Goal: Task Accomplishment & Management: Complete application form

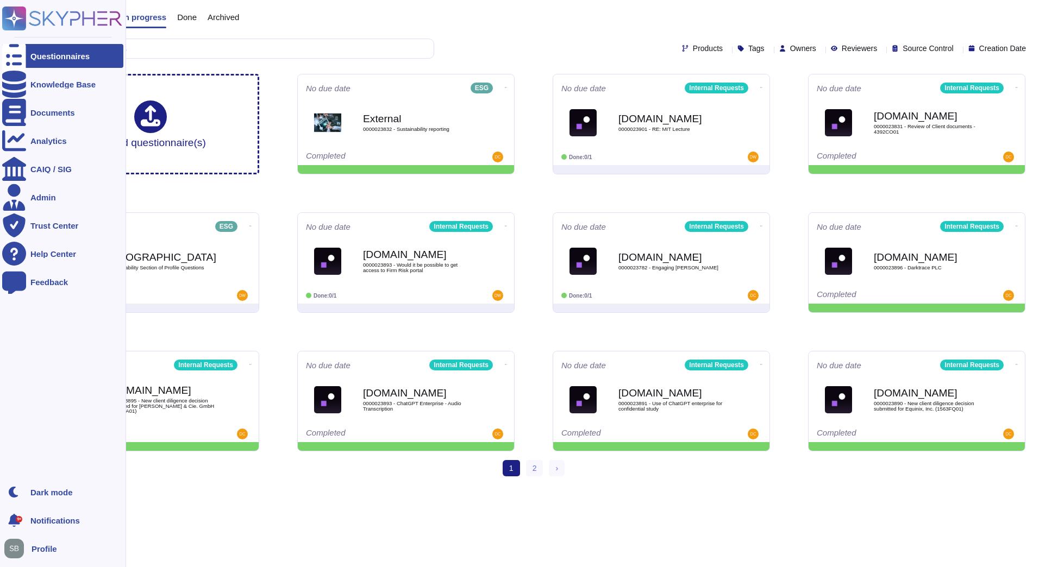
click at [12, 15] on rect at bounding box center [14, 19] width 24 height 24
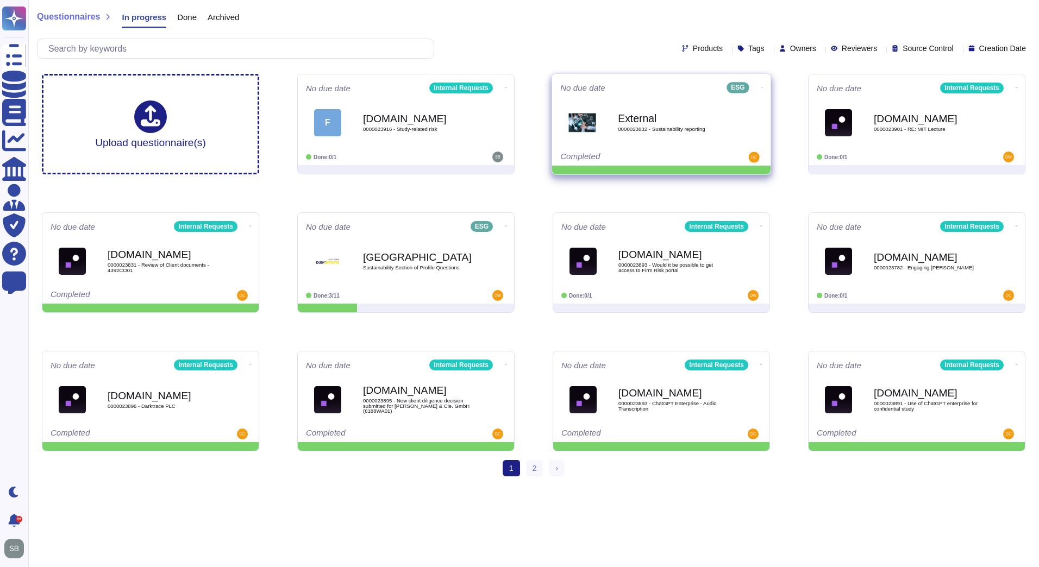
click at [761, 86] on icon at bounding box center [762, 87] width 2 height 3
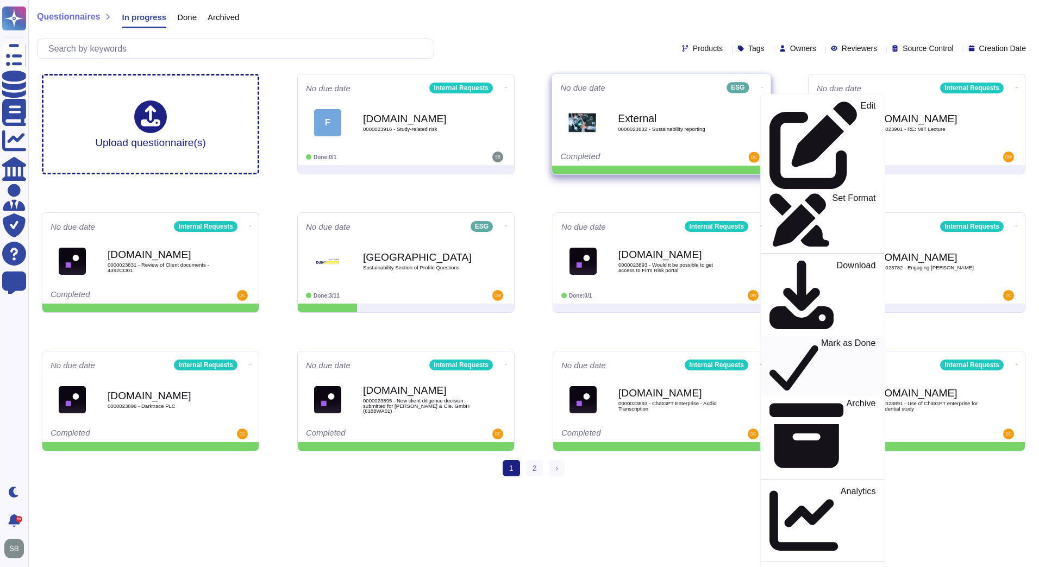
click at [821, 339] on p "Mark as Done" at bounding box center [848, 366] width 55 height 55
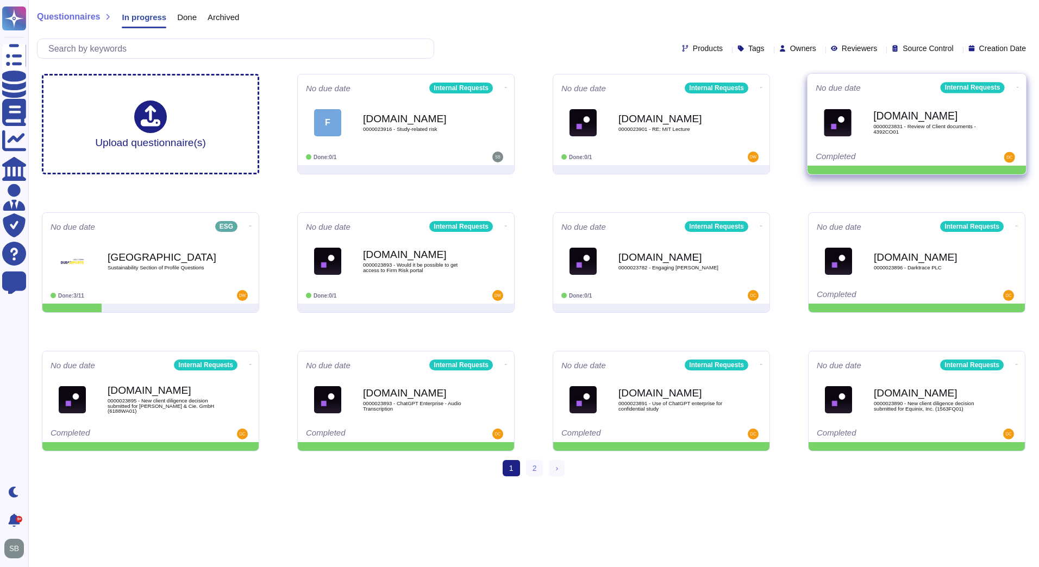
click at [1017, 86] on icon at bounding box center [1018, 87] width 2 height 3
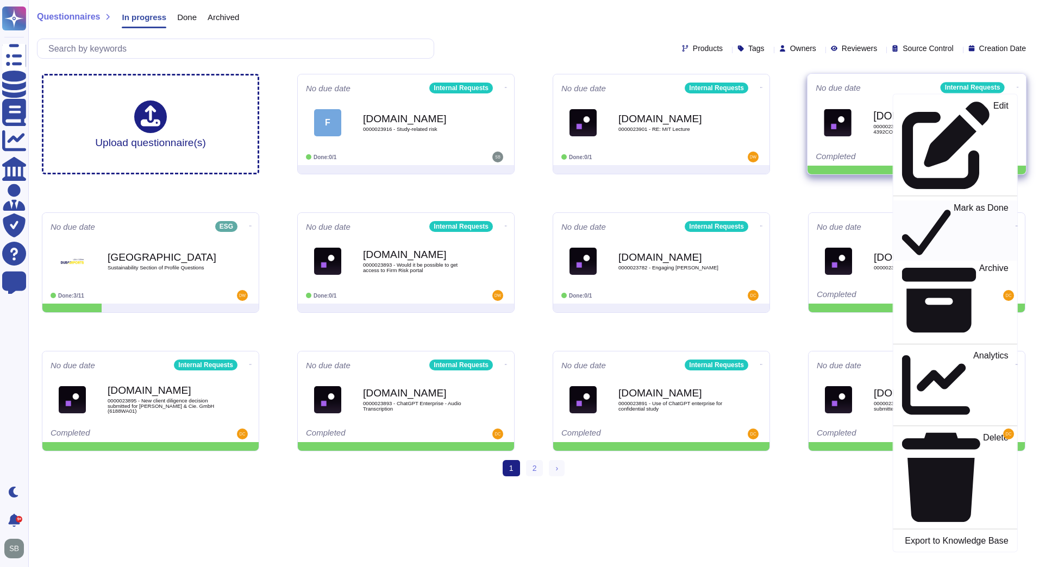
click at [954, 203] on p "Mark as Done" at bounding box center [981, 230] width 55 height 55
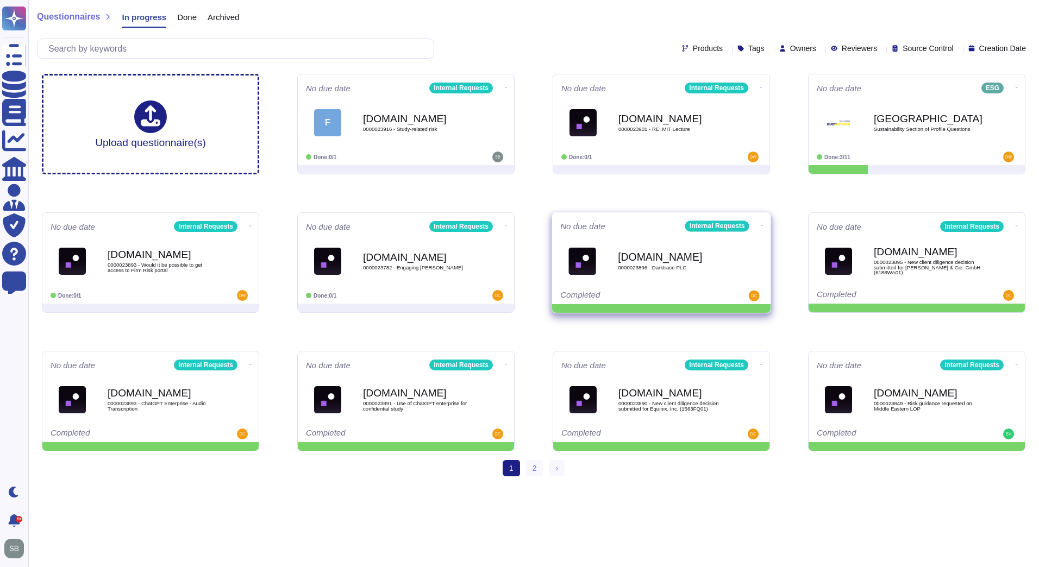
click at [761, 226] on icon at bounding box center [762, 225] width 2 height 3
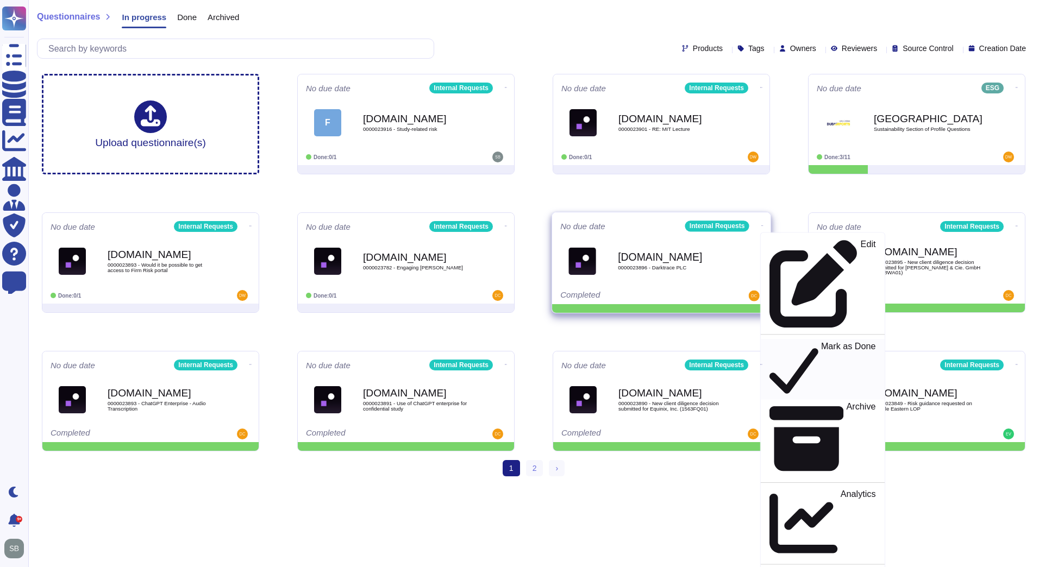
click at [821, 342] on p "Mark as Done" at bounding box center [848, 369] width 55 height 55
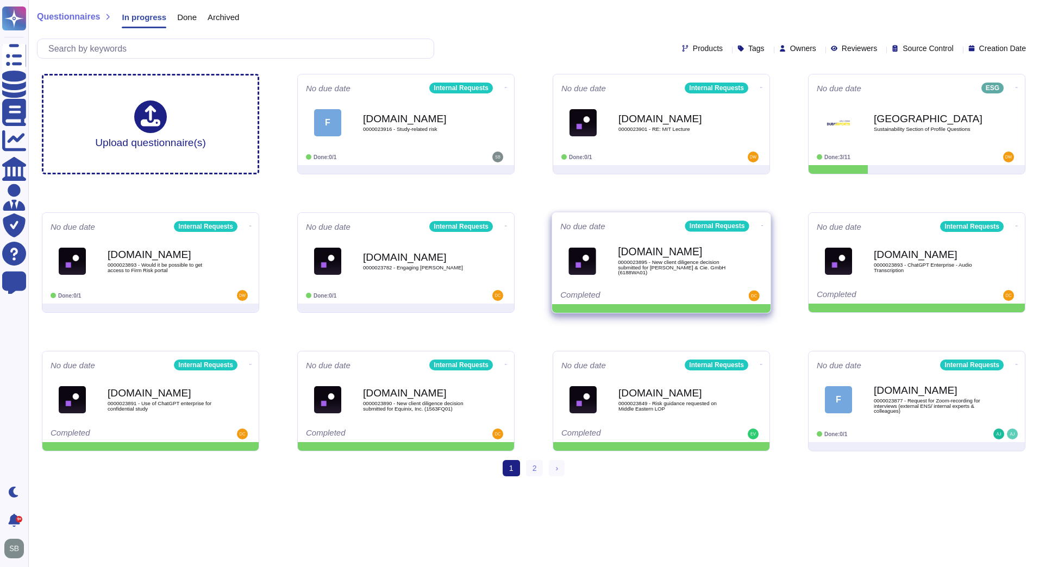
click at [761, 224] on icon at bounding box center [762, 225] width 2 height 3
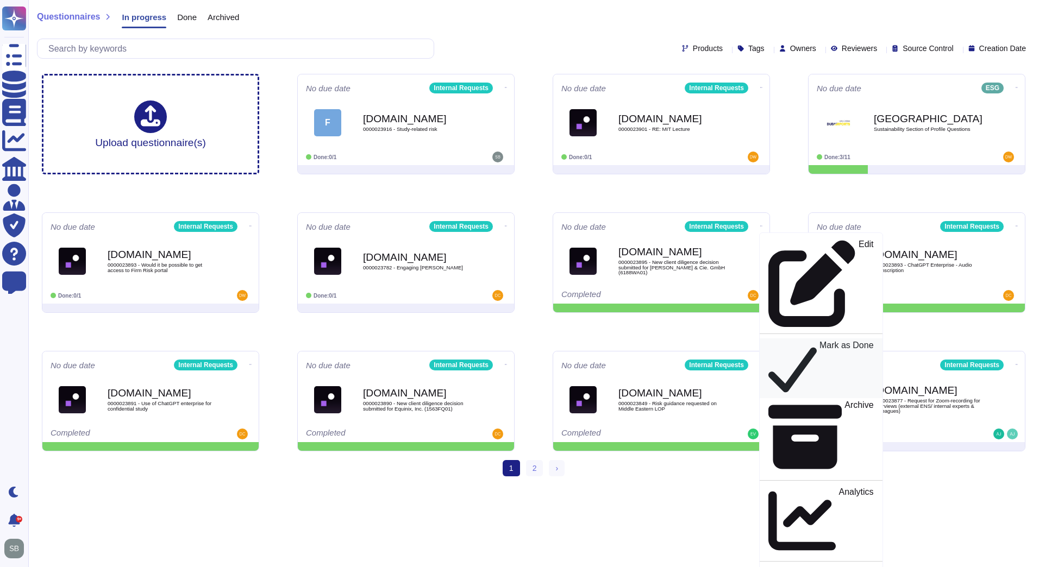
click at [819, 341] on p "Mark as Done" at bounding box center [846, 368] width 54 height 55
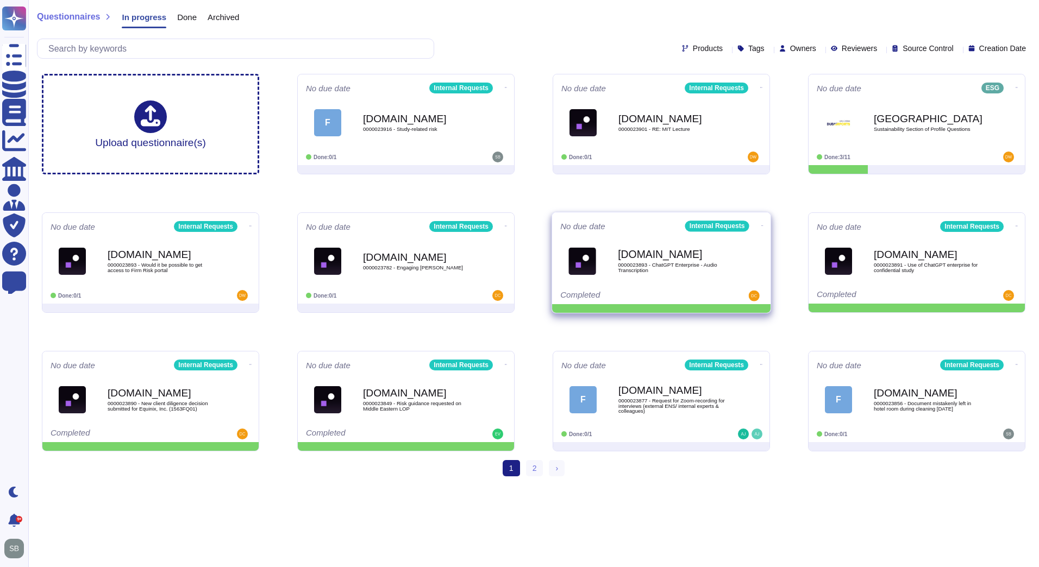
click at [761, 226] on icon at bounding box center [762, 226] width 2 height 1
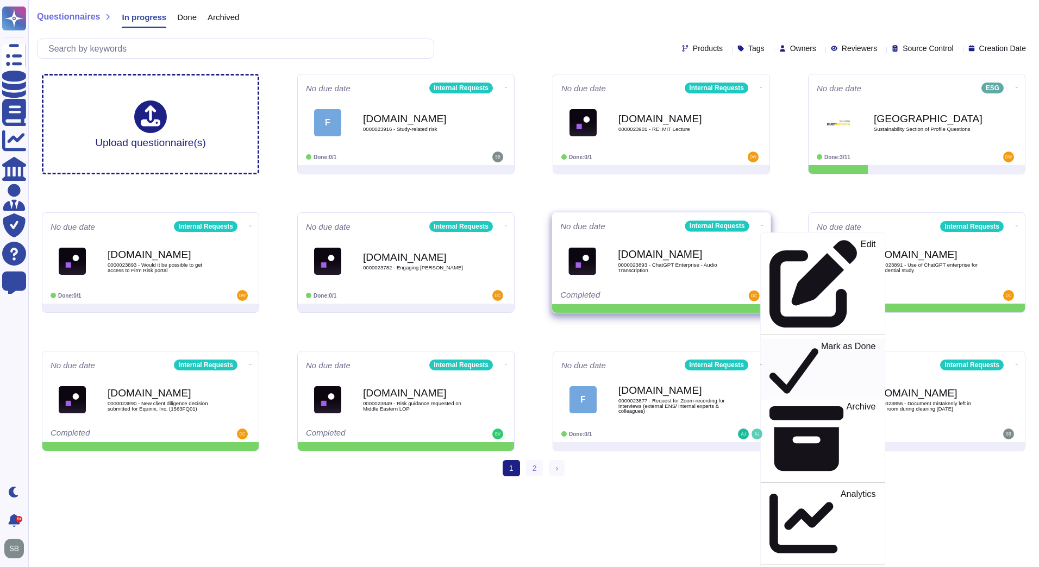
click at [821, 342] on p "Mark as Done" at bounding box center [848, 369] width 55 height 55
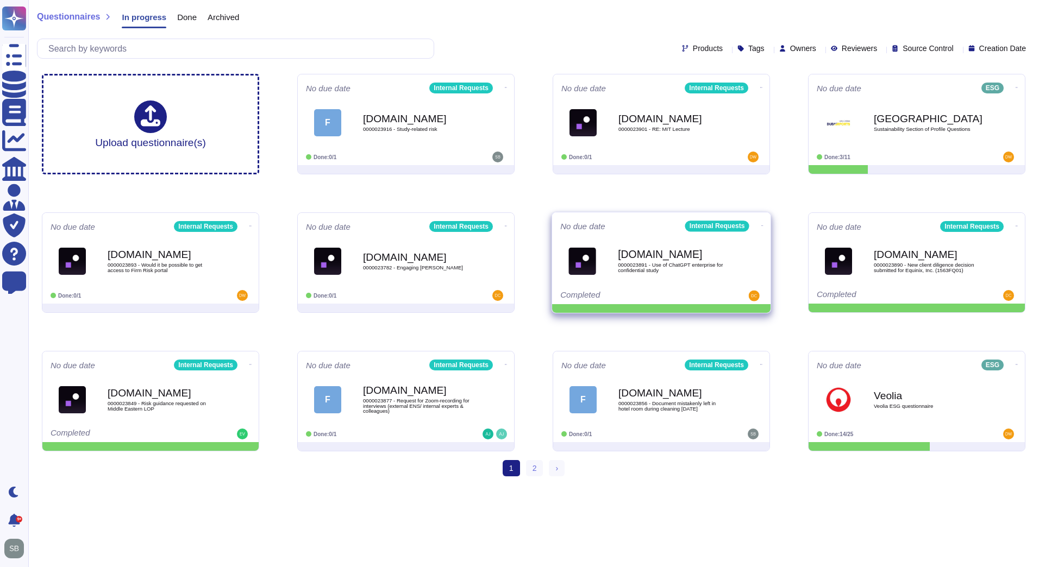
click at [761, 224] on icon at bounding box center [762, 225] width 2 height 3
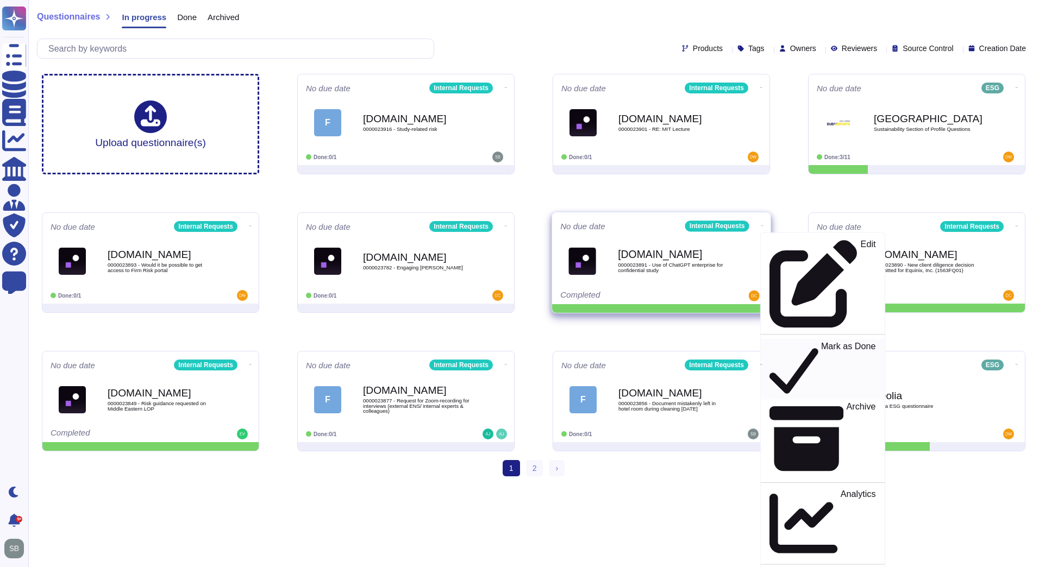
click at [769, 341] on icon at bounding box center [793, 369] width 49 height 56
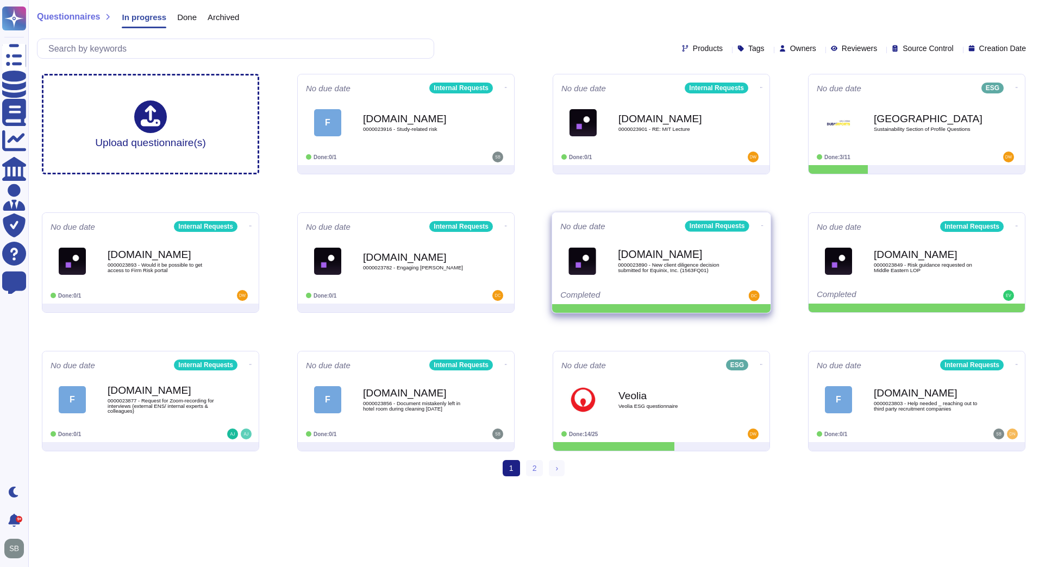
click at [761, 226] on icon at bounding box center [762, 226] width 2 height 1
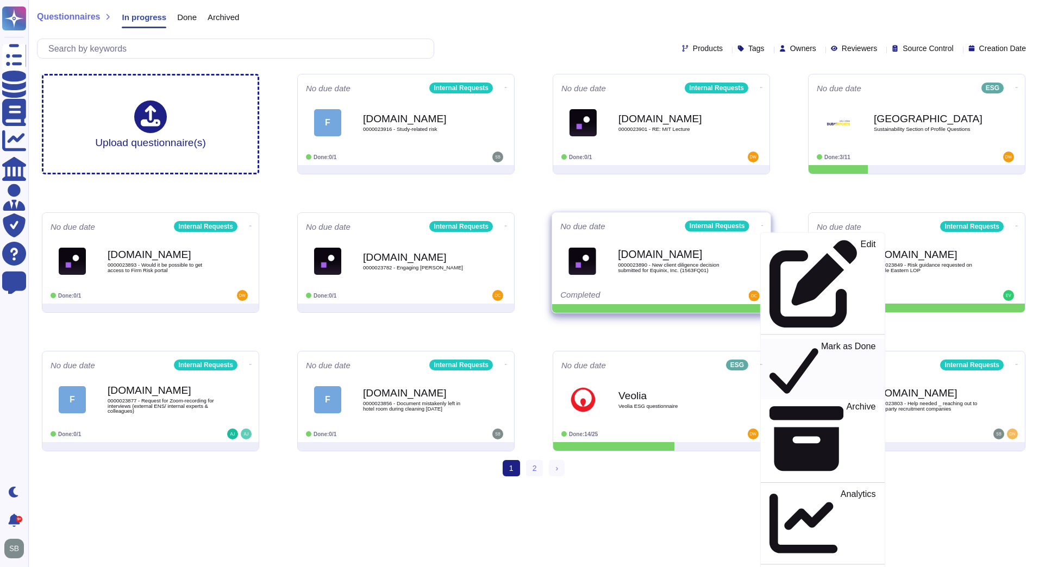
click at [821, 342] on p "Mark as Done" at bounding box center [848, 369] width 55 height 55
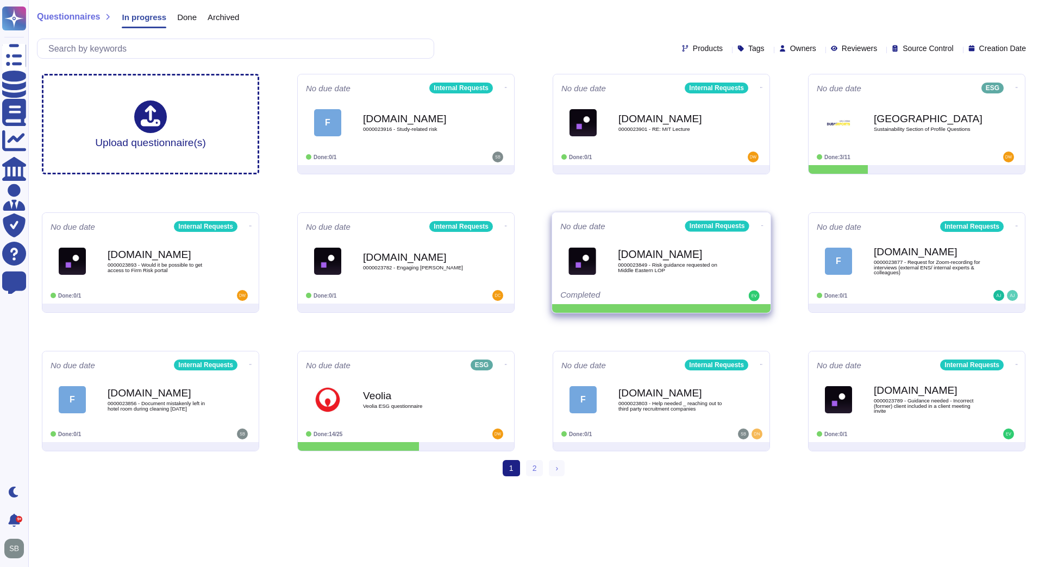
click at [761, 224] on icon at bounding box center [762, 225] width 2 height 3
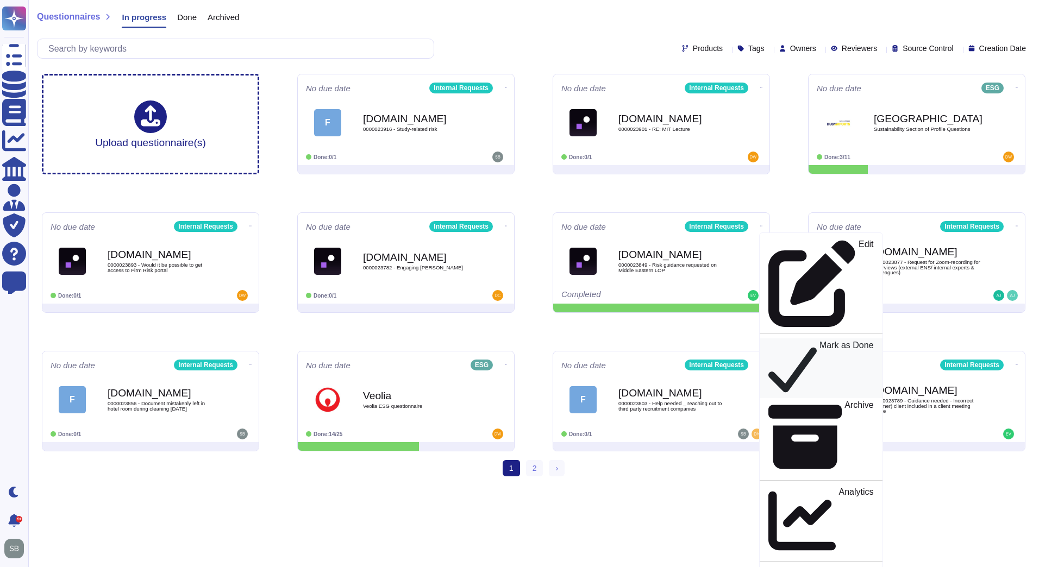
click at [819, 341] on p "Mark as Done" at bounding box center [846, 368] width 54 height 55
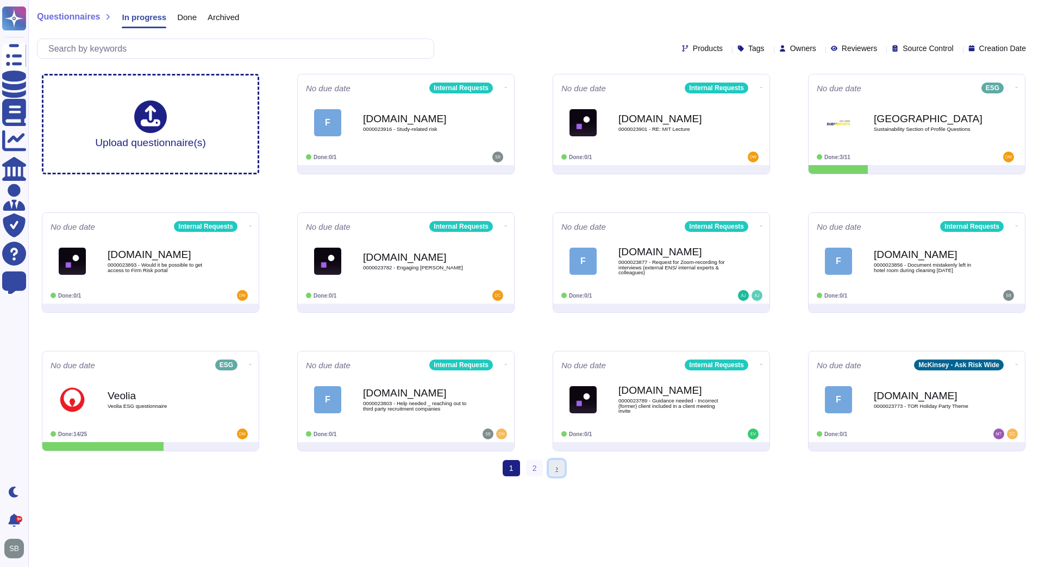
click at [556, 469] on span "›" at bounding box center [556, 468] width 3 height 9
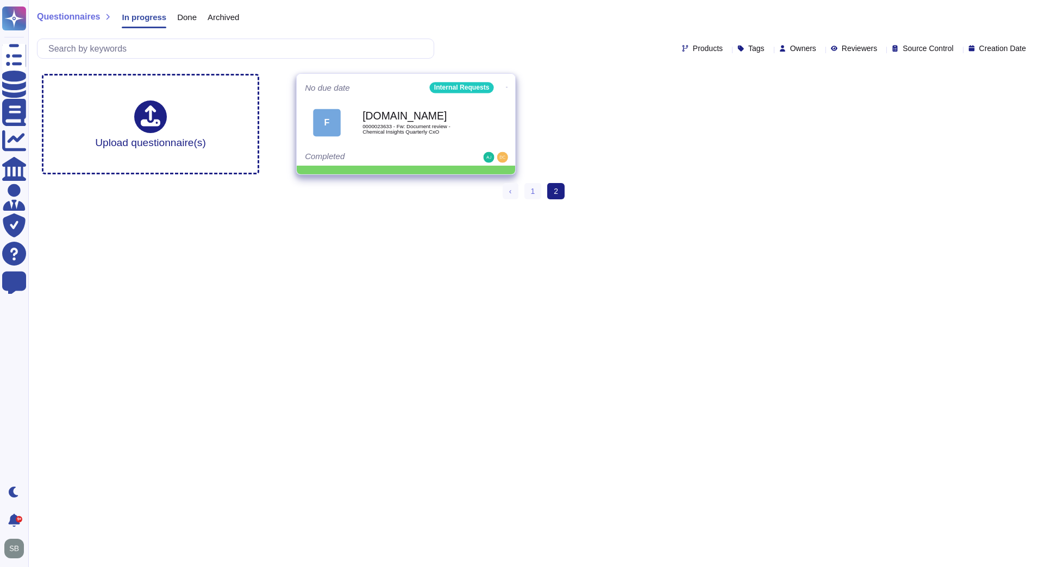
click at [506, 86] on icon at bounding box center [507, 87] width 2 height 3
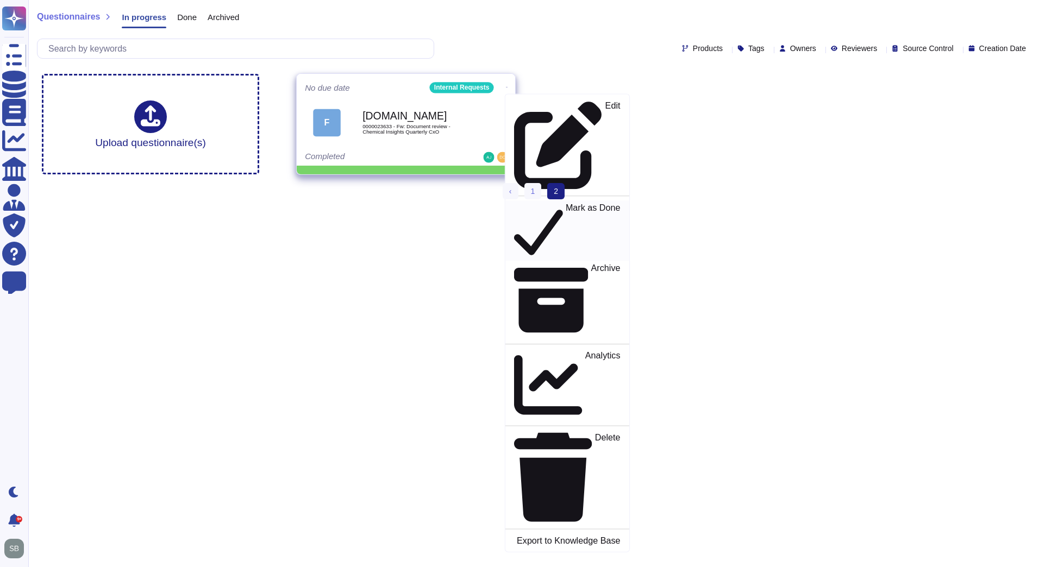
click at [515, 203] on div "Mark as Done" at bounding box center [567, 231] width 106 height 56
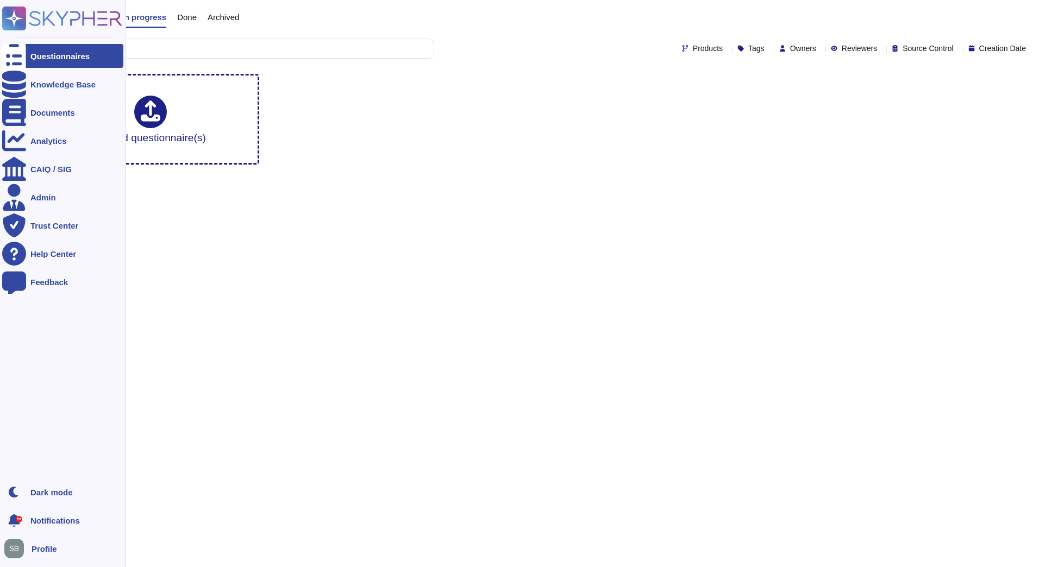
click at [53, 15] on icon at bounding box center [62, 19] width 120 height 24
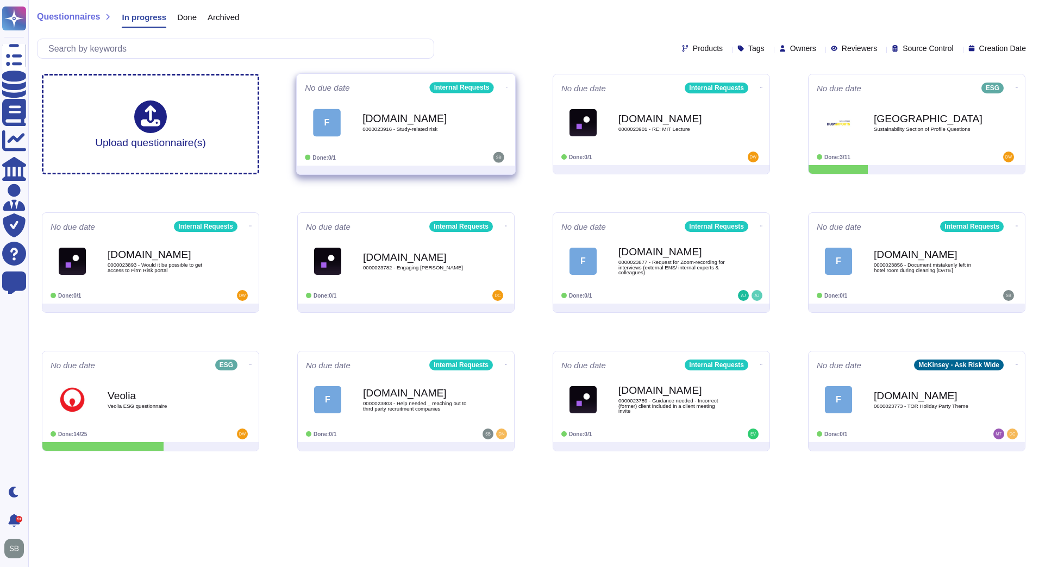
click at [363, 123] on b "[DOMAIN_NAME]" at bounding box center [417, 118] width 110 height 10
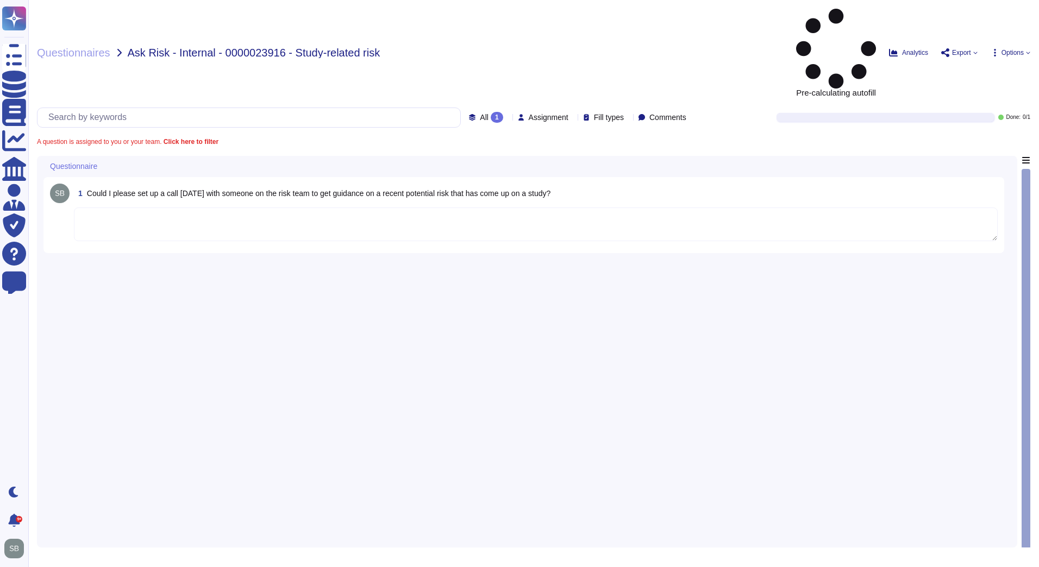
click at [361, 216] on div "1 Could I please set up a call [DATE] with someone on the risk team to get guid…" at bounding box center [526, 348] width 967 height 385
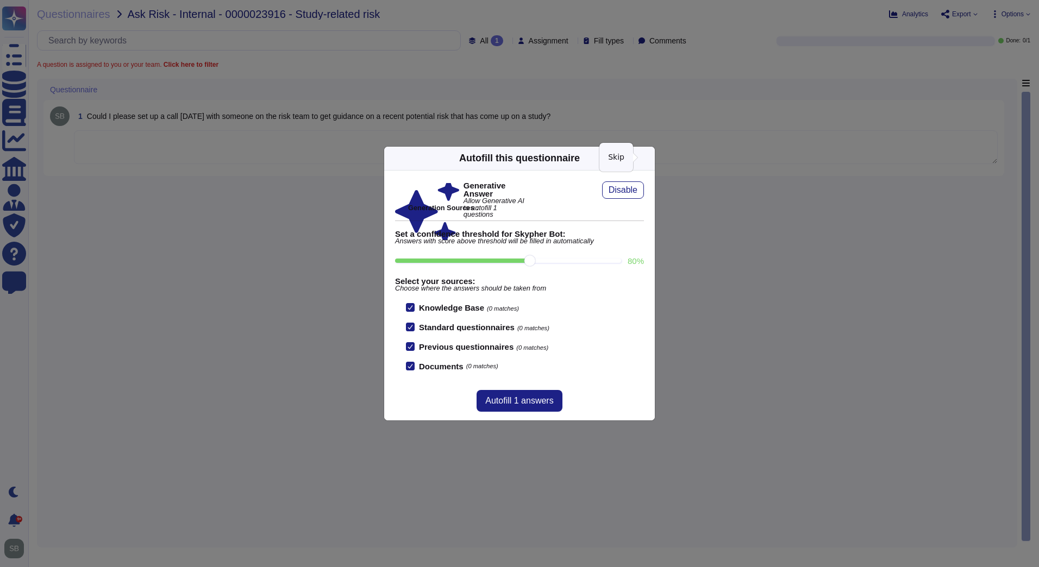
click at [648, 158] on icon at bounding box center [648, 158] width 0 height 0
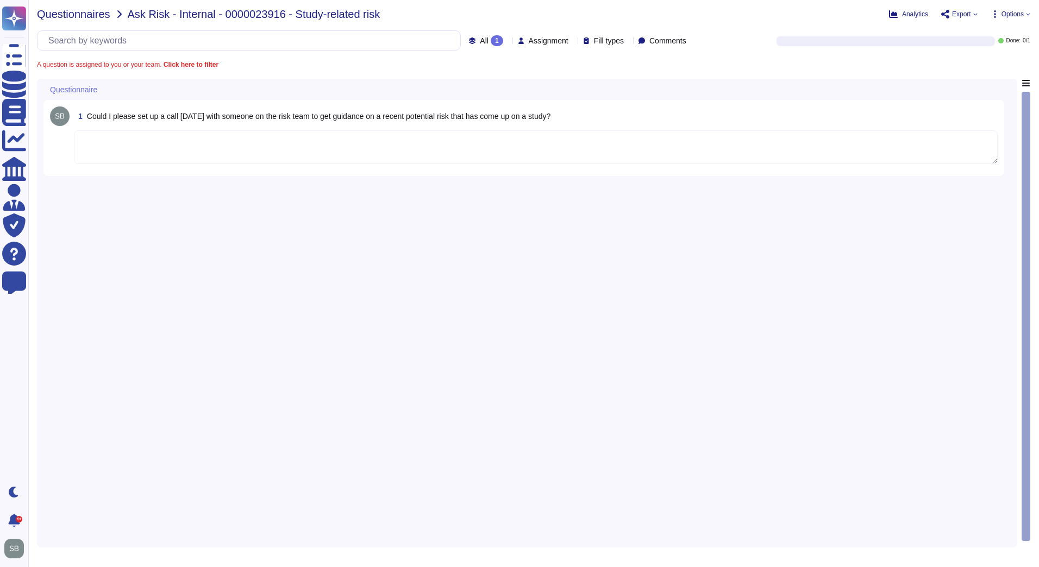
click at [82, 14] on span "Questionnaires" at bounding box center [73, 14] width 73 height 11
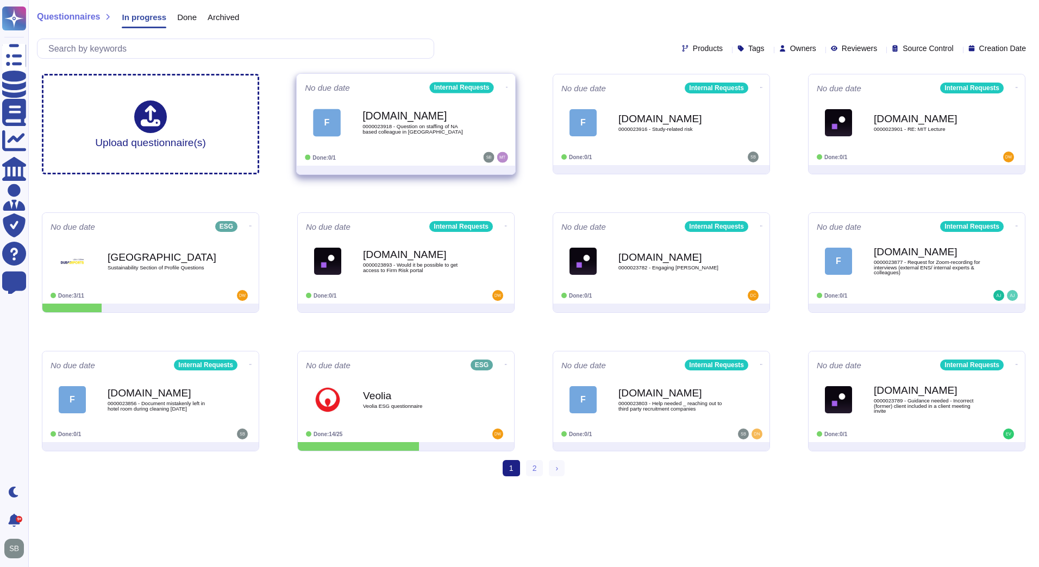
click at [423, 145] on div "F [DOMAIN_NAME] 0000023918 - Question on staffing of NA based colleague in [GEO…" at bounding box center [406, 122] width 202 height 55
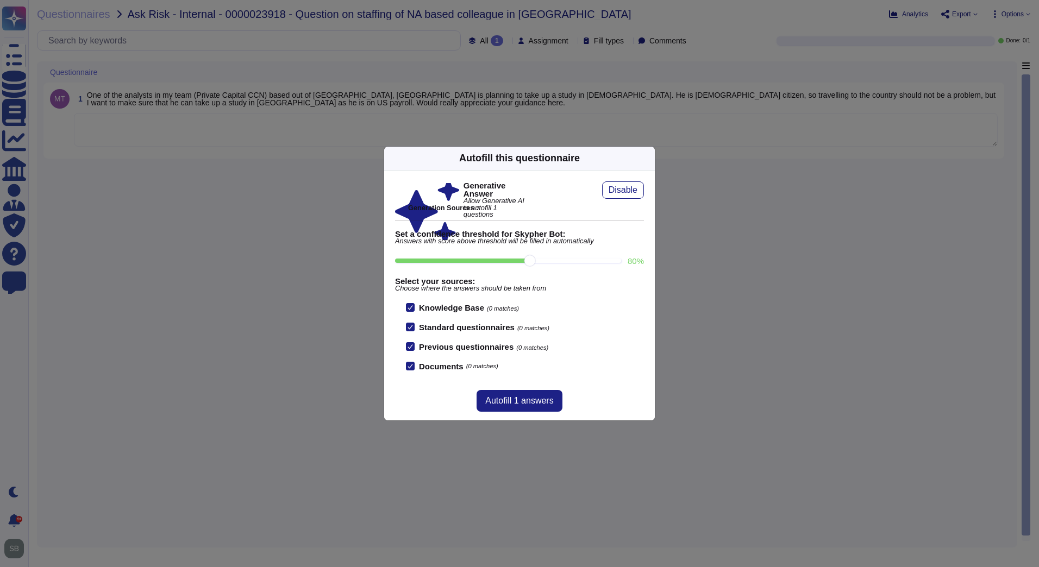
click at [236, 273] on div "Autofill this questionnaire Generative Answer Allow Generative AI to autofill 1…" at bounding box center [519, 283] width 1039 height 567
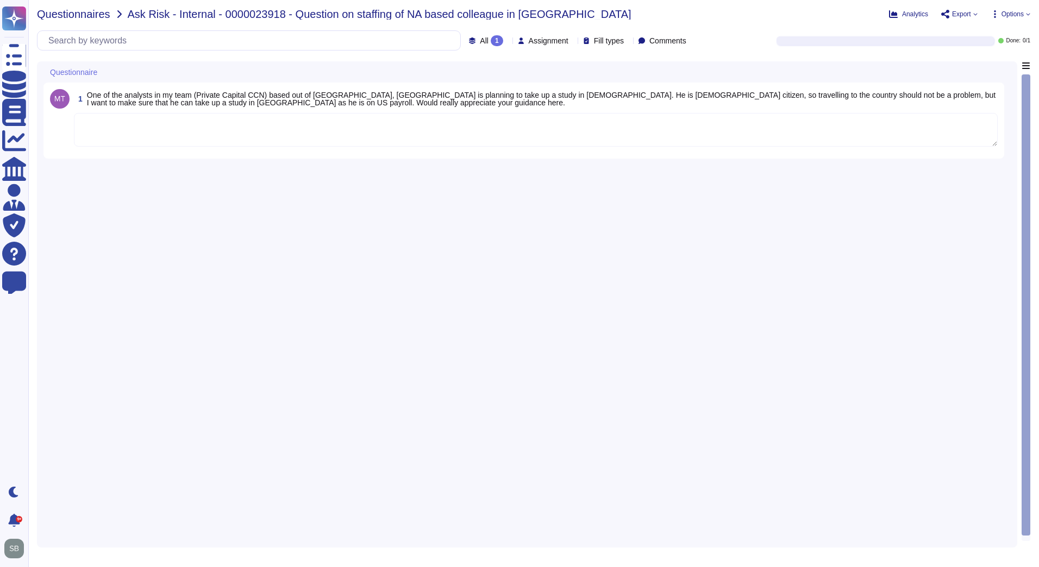
click at [87, 14] on span "Questionnaires" at bounding box center [73, 14] width 73 height 11
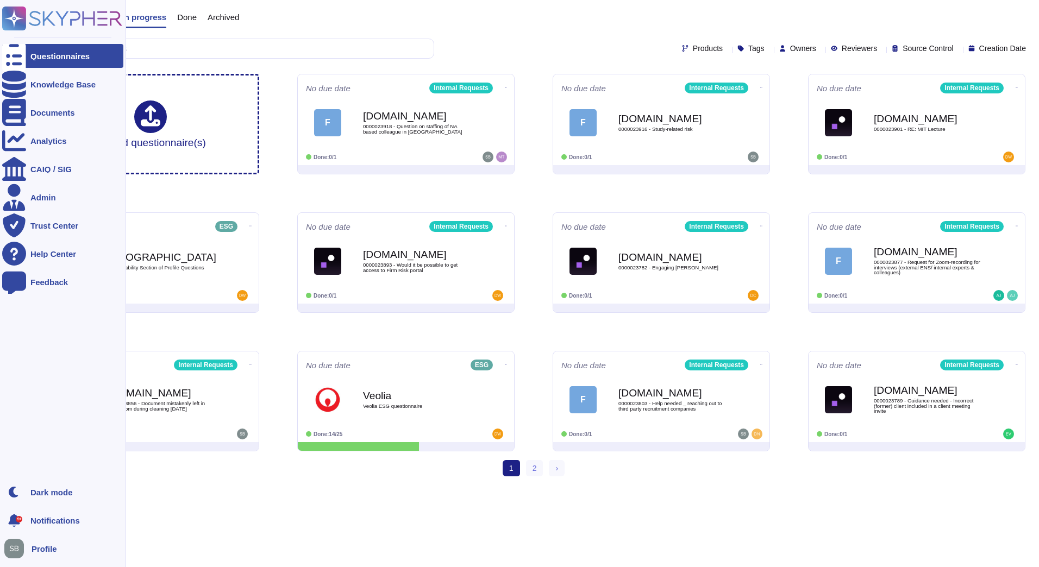
click at [34, 52] on div "Questionnaires" at bounding box center [59, 56] width 59 height 8
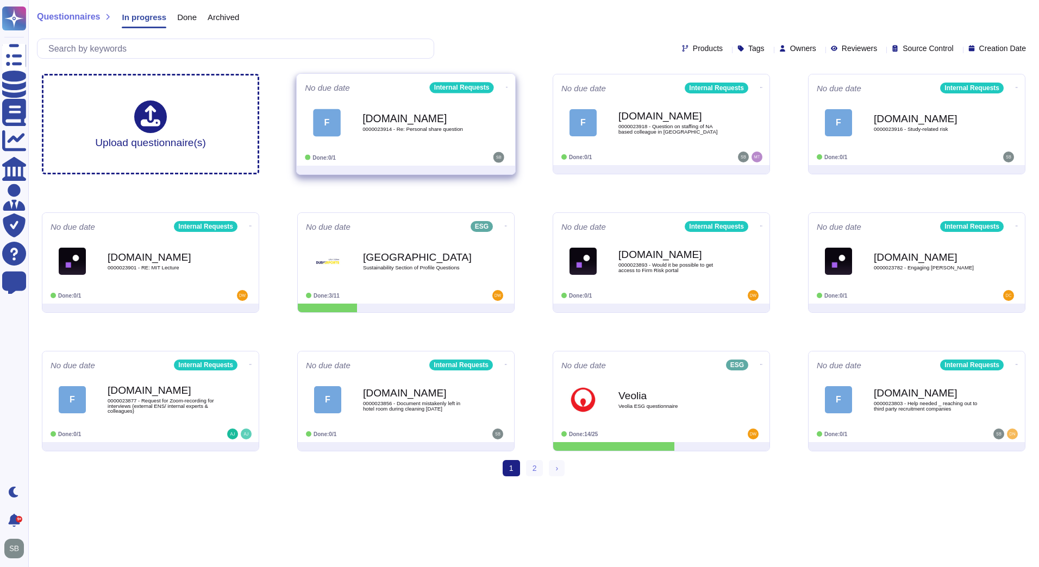
click at [390, 153] on div "Done: 0/1" at bounding box center [372, 157] width 135 height 11
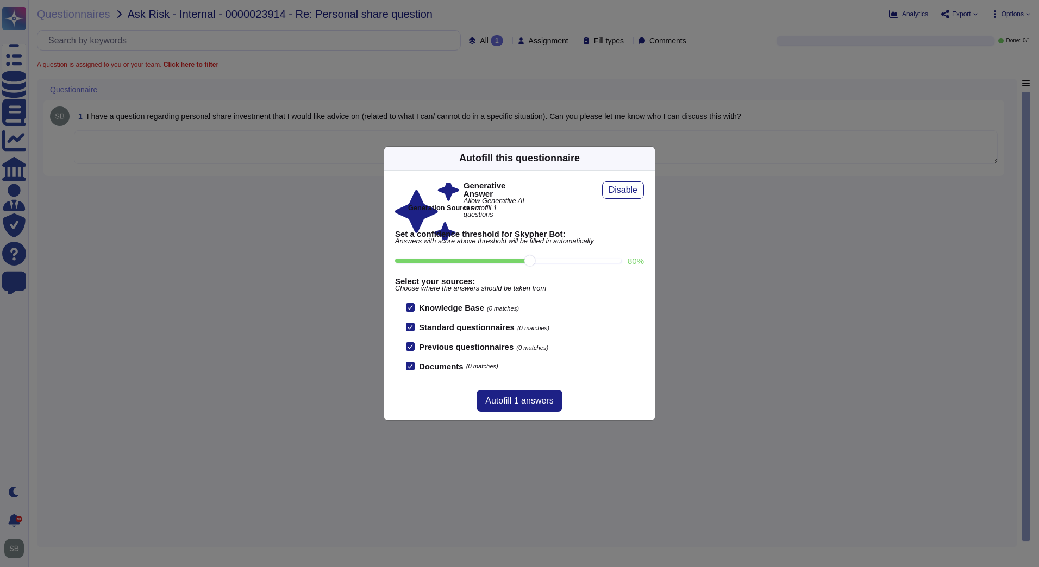
click at [645, 152] on div "Autofill this questionnaire" at bounding box center [519, 159] width 271 height 24
click at [648, 158] on icon at bounding box center [648, 158] width 0 height 0
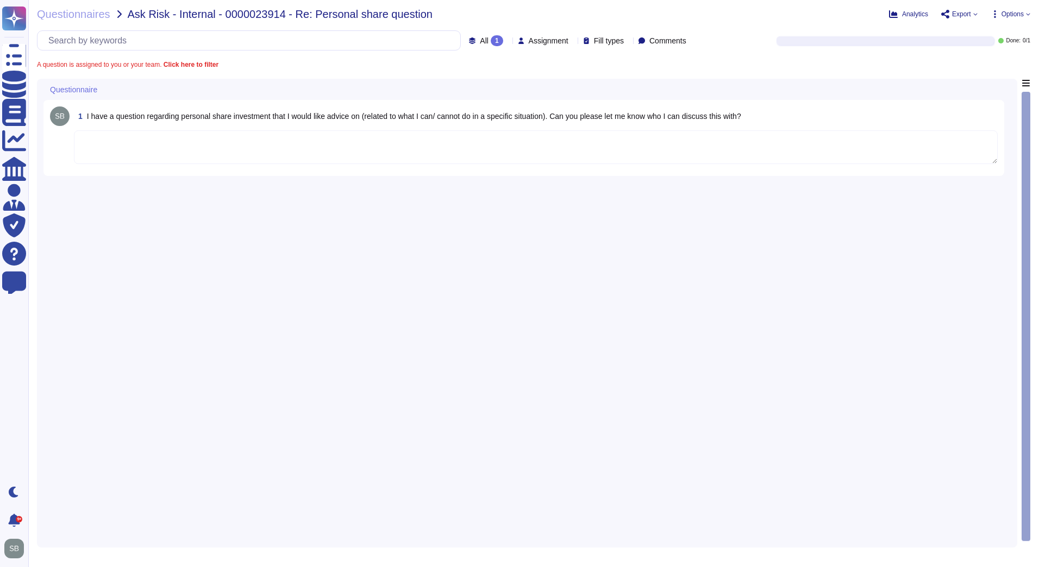
click at [122, 147] on textarea at bounding box center [536, 147] width 924 height 34
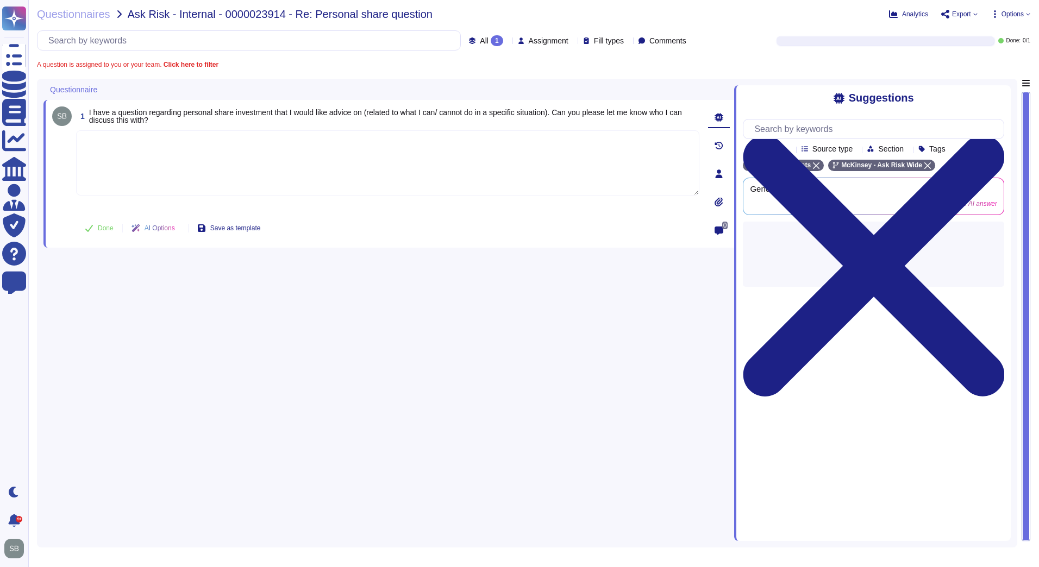
paste textarea "For your awareness, we are sharing with you the Firm's Personal Investments Pol…"
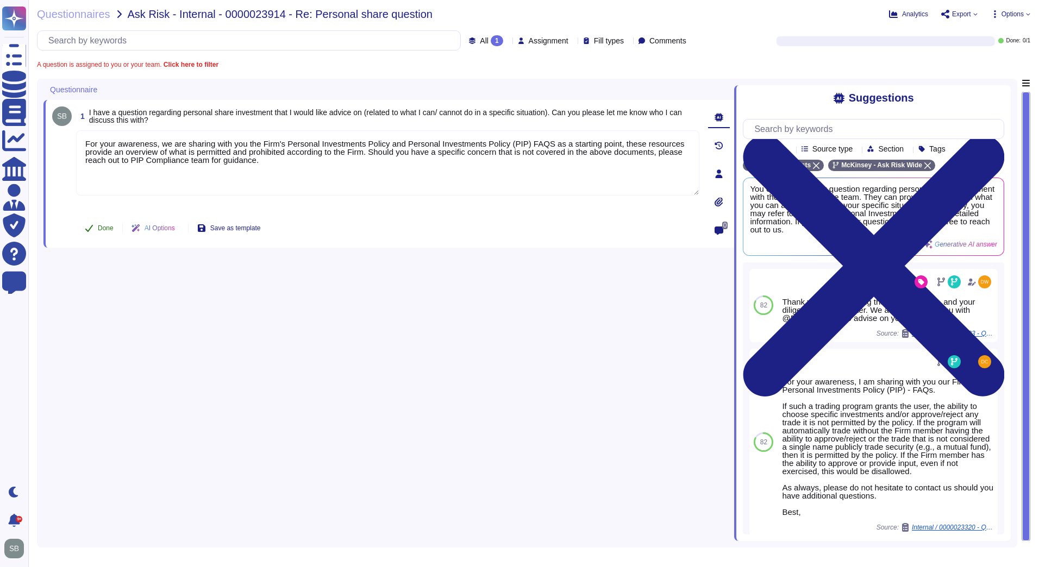
click at [96, 228] on button "Done" at bounding box center [99, 228] width 46 height 22
type textarea "For your awareness, we are sharing with you the Firm's Personal Investments Pol…"
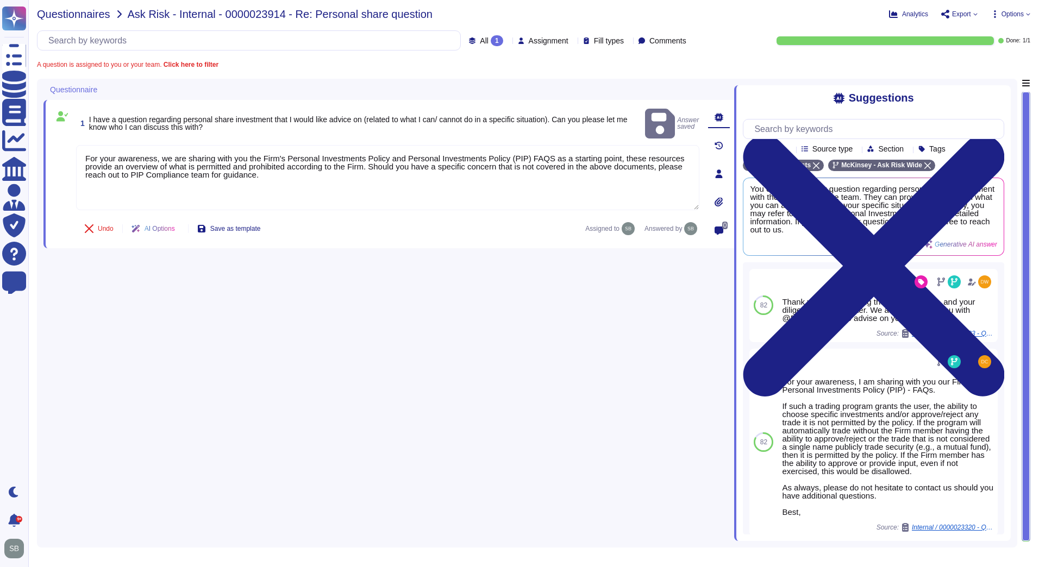
click at [77, 16] on span "Questionnaires" at bounding box center [73, 14] width 73 height 11
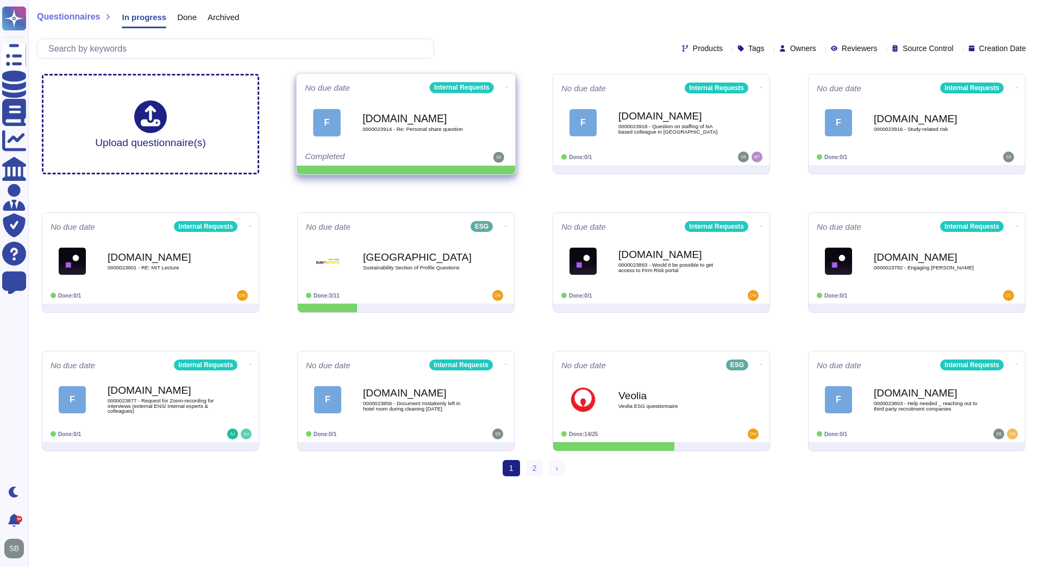
click at [506, 86] on icon at bounding box center [507, 87] width 2 height 3
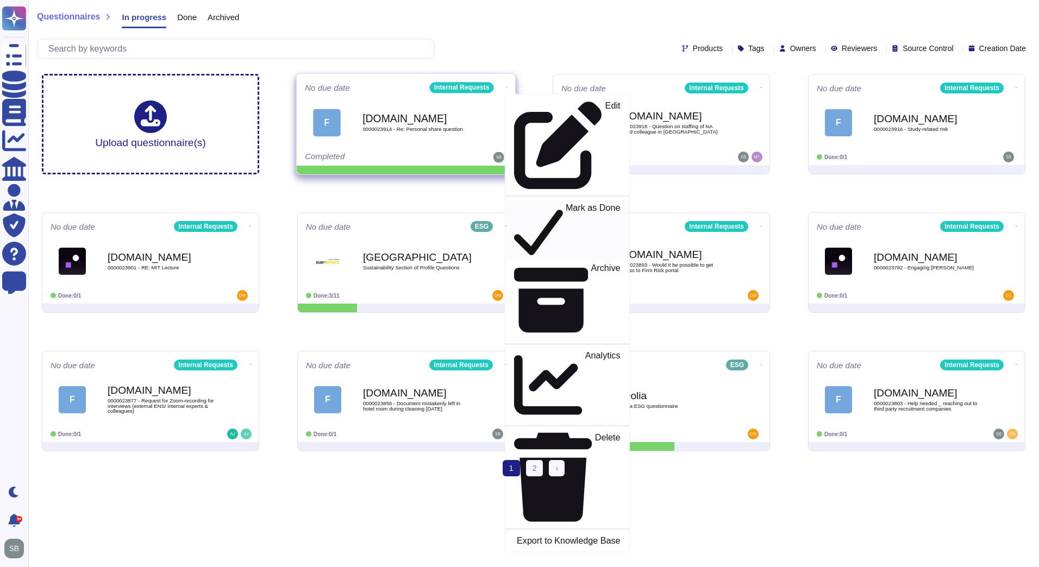
click at [566, 203] on p "Mark as Done" at bounding box center [593, 230] width 55 height 55
